Goal: Subscribe to service/newsletter

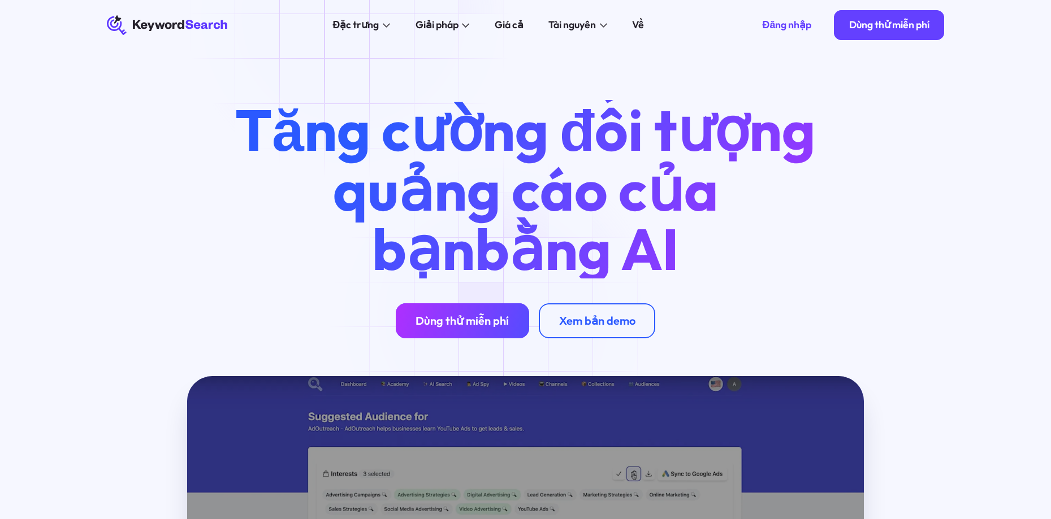
click at [497, 316] on font "Dùng thử miễn phí" at bounding box center [461, 321] width 93 height 14
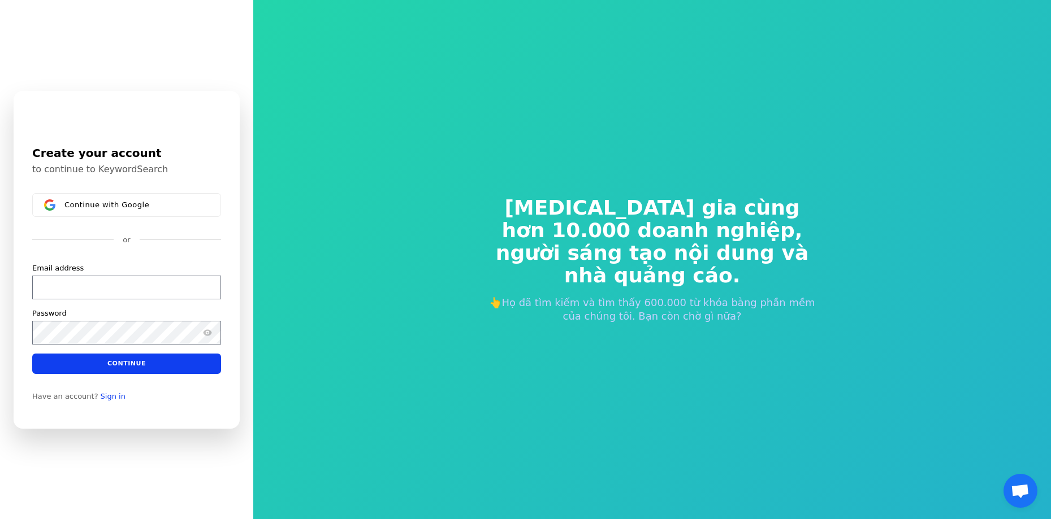
scroll to position [13, 0]
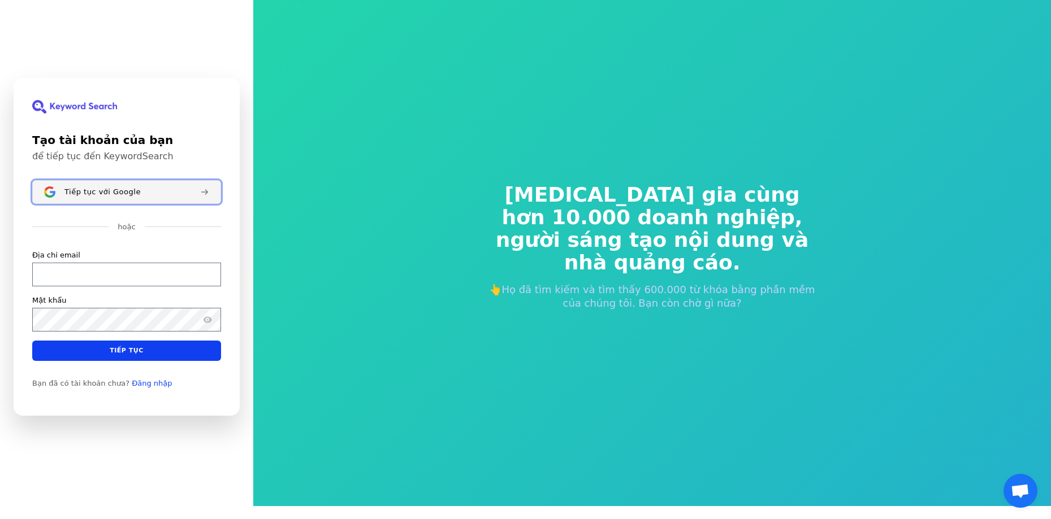
click at [135, 196] on font "Tiếp tục với Google" at bounding box center [102, 191] width 76 height 8
